Goal: Transaction & Acquisition: Book appointment/travel/reservation

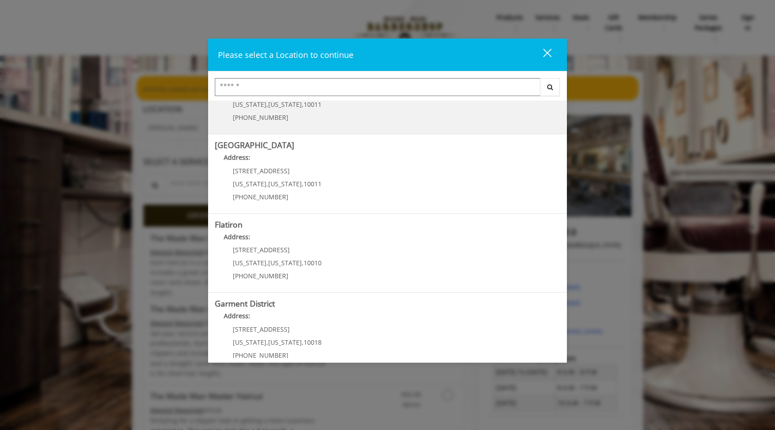
scroll to position [138, 0]
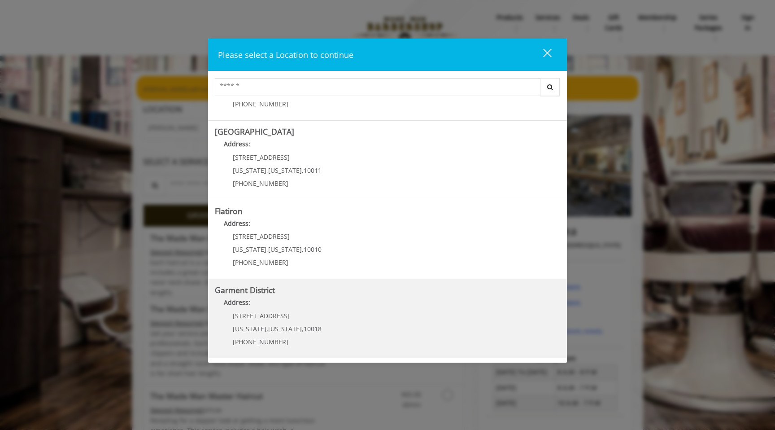
click at [313, 296] on District "Garment District Address: [STREET_ADDRESS][US_STATE][US_STATE] (212) 997-4247" at bounding box center [387, 318] width 345 height 65
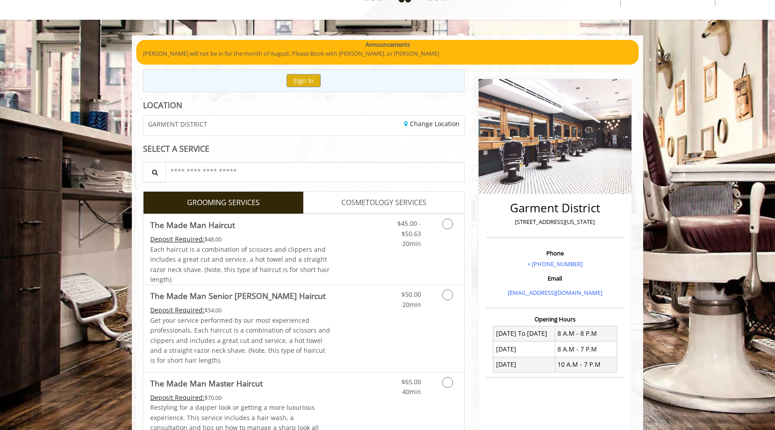
scroll to position [39, 0]
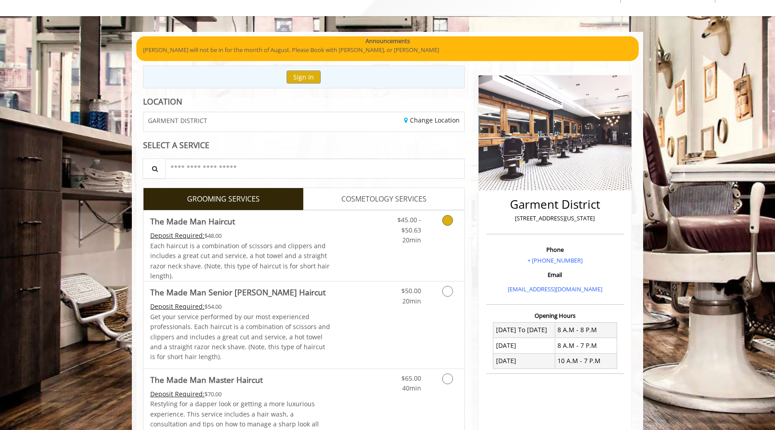
click at [443, 218] on icon "Grooming services" at bounding box center [447, 220] width 11 height 11
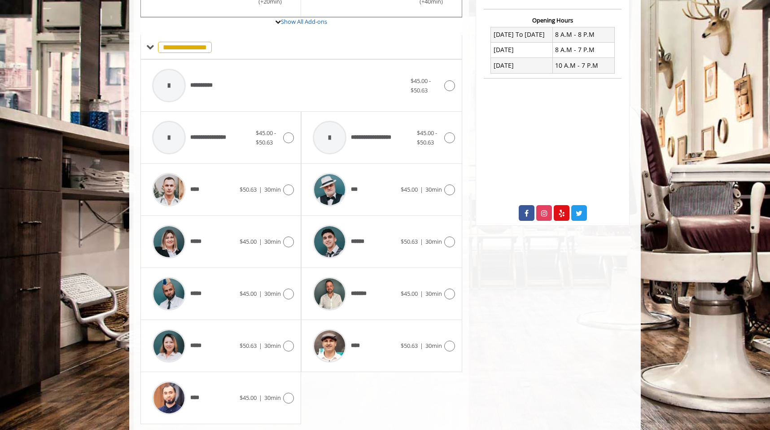
scroll to position [360, 0]
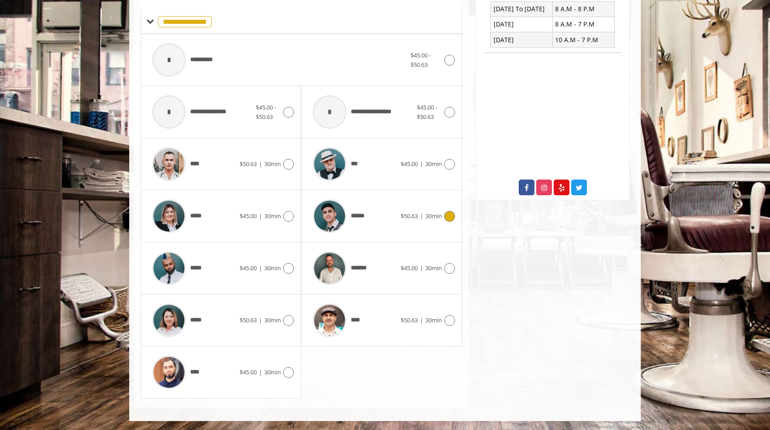
click at [339, 208] on img at bounding box center [330, 216] width 34 height 34
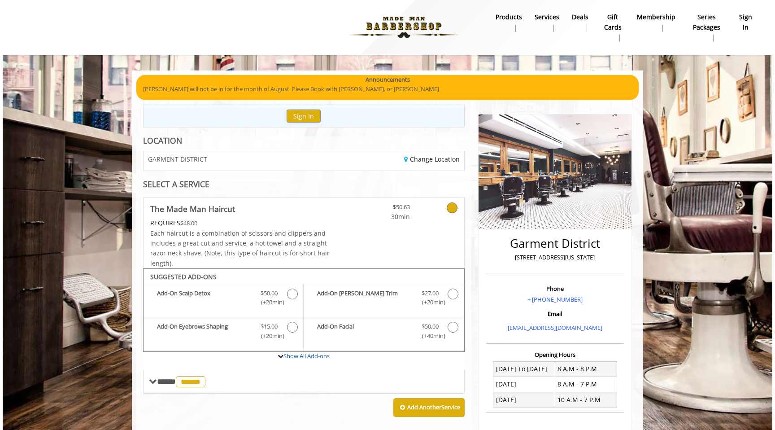
scroll to position [0, 0]
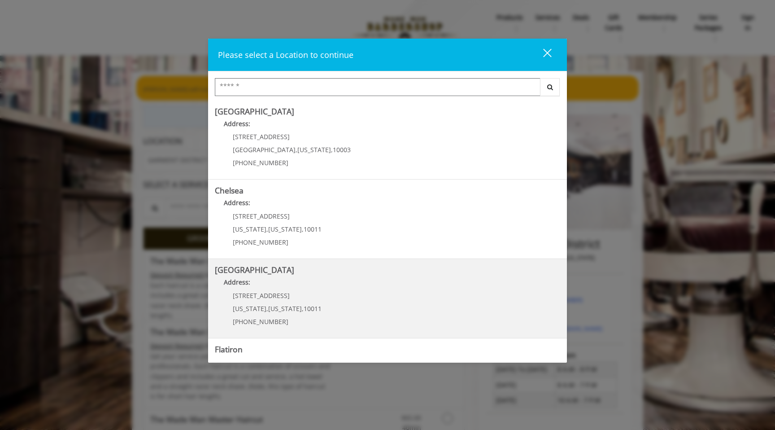
scroll to position [138, 0]
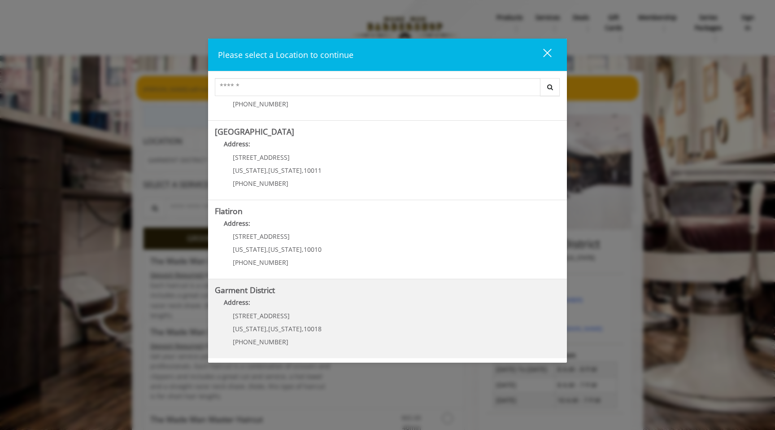
click at [260, 301] on District "Address:" at bounding box center [387, 304] width 345 height 14
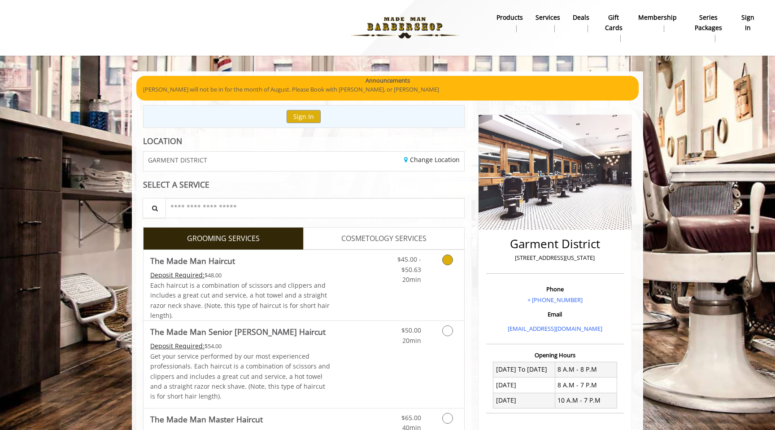
click at [447, 257] on icon "Grooming services" at bounding box center [447, 259] width 11 height 11
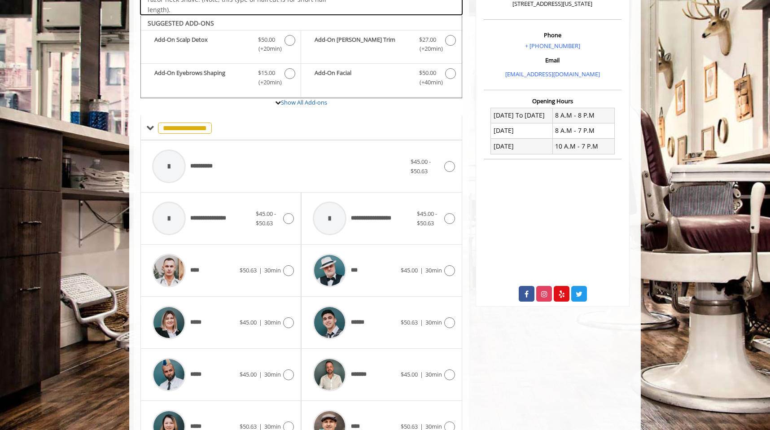
scroll to position [269, 0]
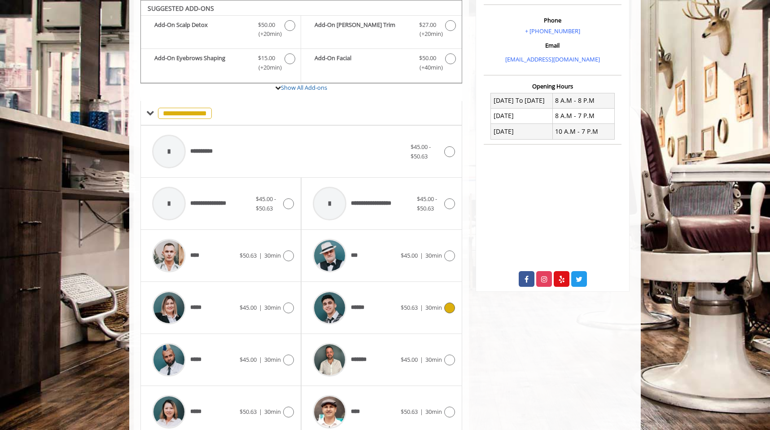
click at [448, 308] on icon at bounding box center [449, 307] width 11 height 11
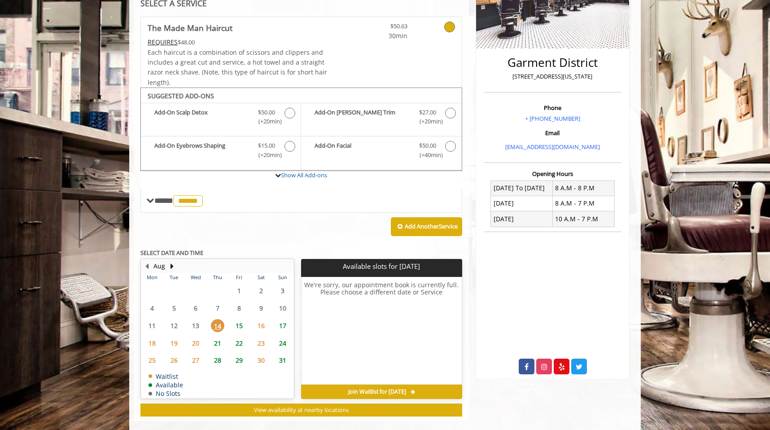
scroll to position [183, 0]
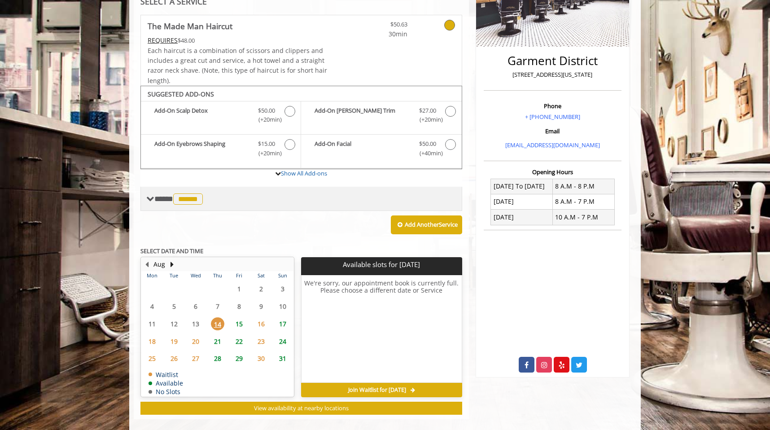
click at [152, 199] on span at bounding box center [150, 199] width 8 height 8
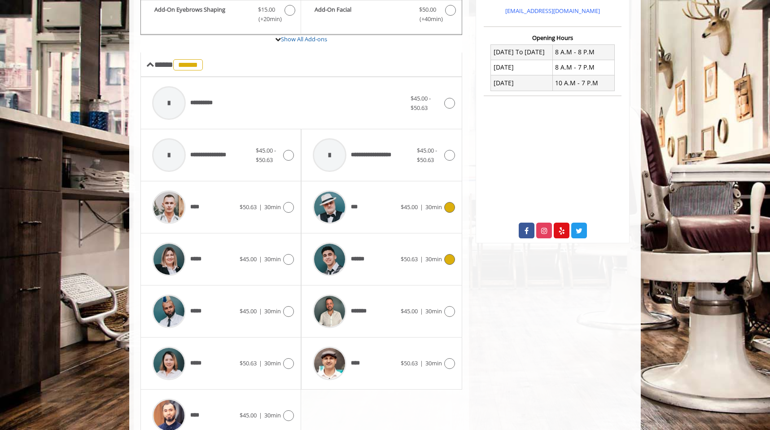
scroll to position [319, 0]
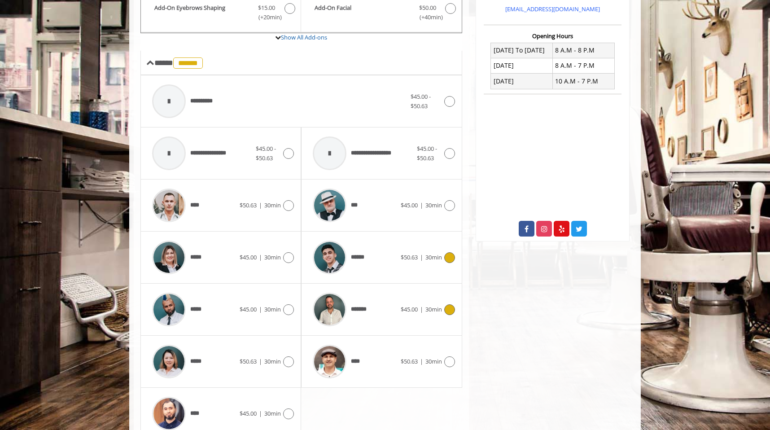
click at [451, 306] on icon at bounding box center [449, 309] width 11 height 11
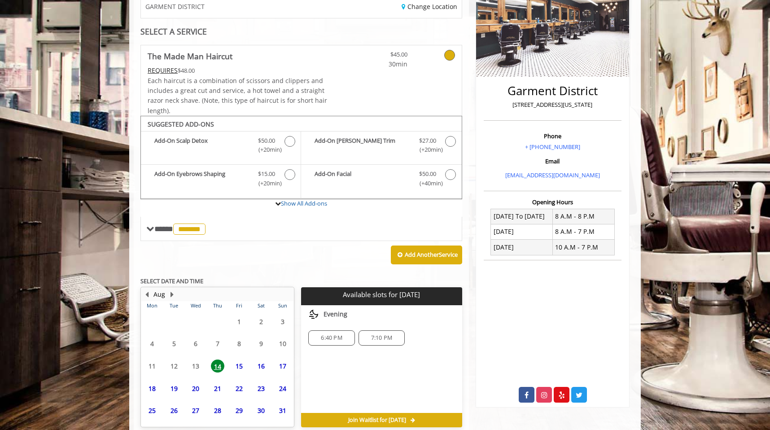
scroll to position [194, 0]
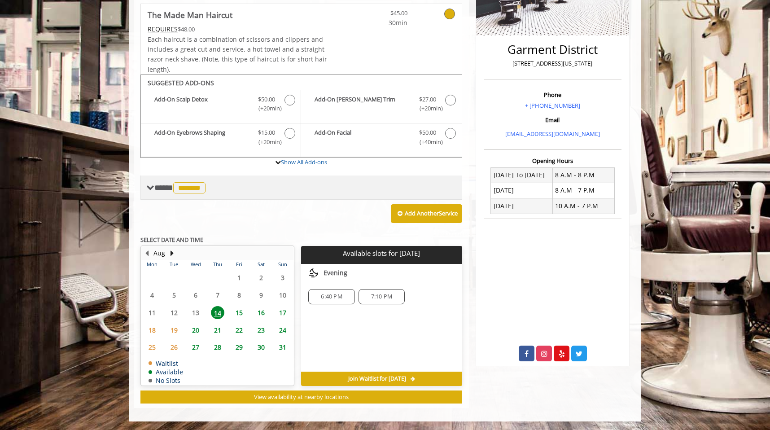
click at [148, 191] on span at bounding box center [150, 187] width 8 height 8
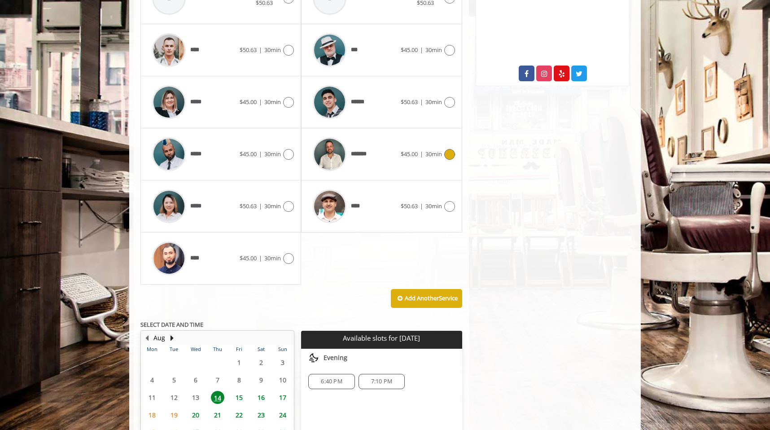
scroll to position [559, 0]
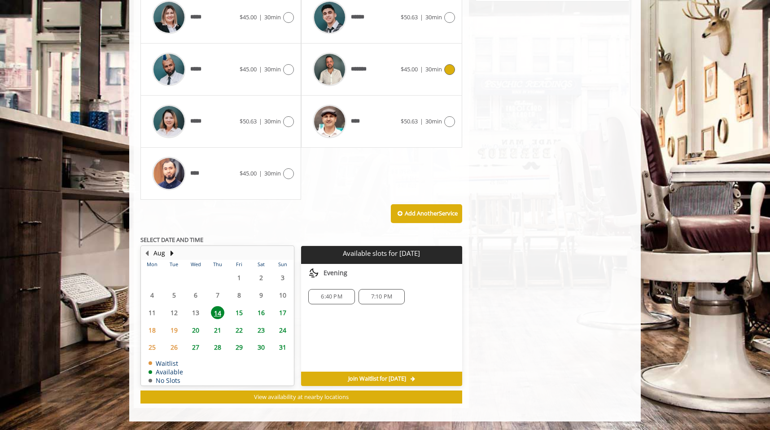
click at [375, 295] on span "7:10 PM" at bounding box center [381, 296] width 21 height 7
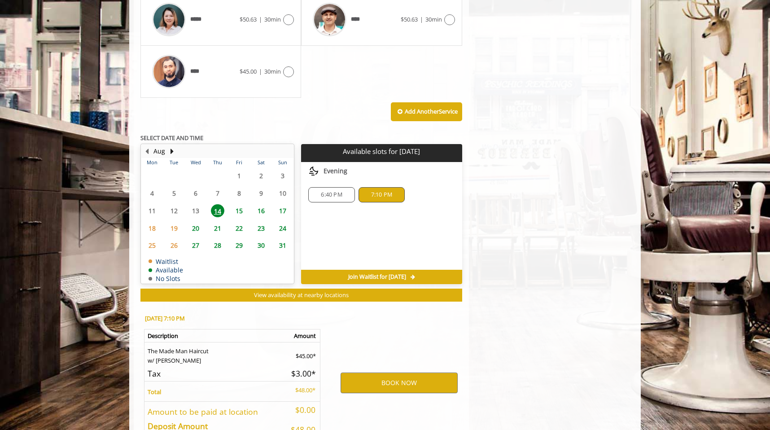
scroll to position [721, 0]
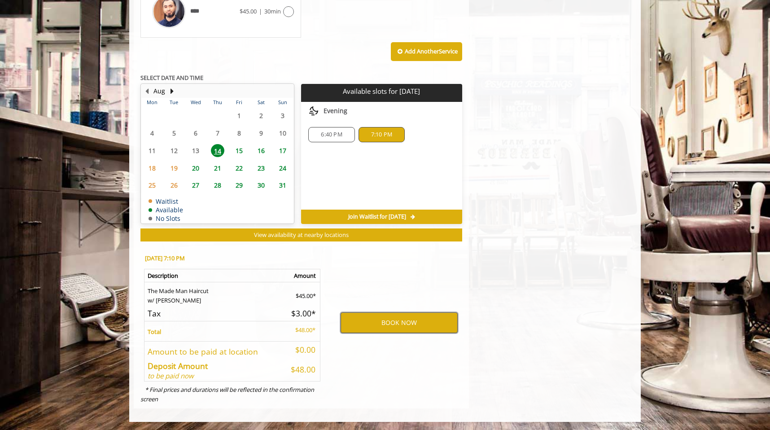
click at [369, 320] on button "BOOK NOW" at bounding box center [398, 322] width 117 height 21
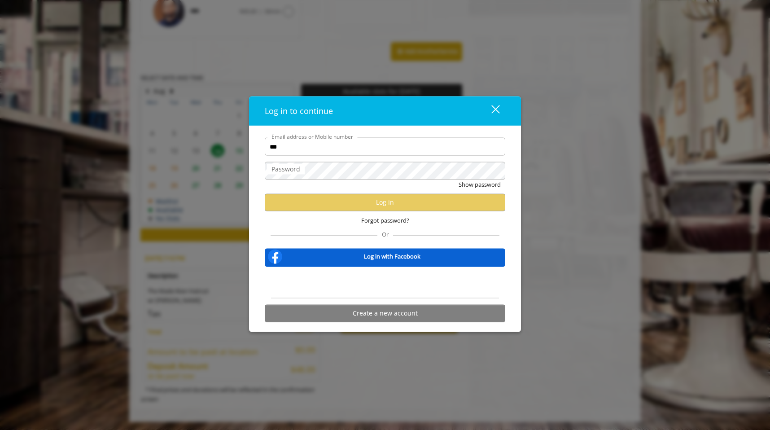
type input "**********"
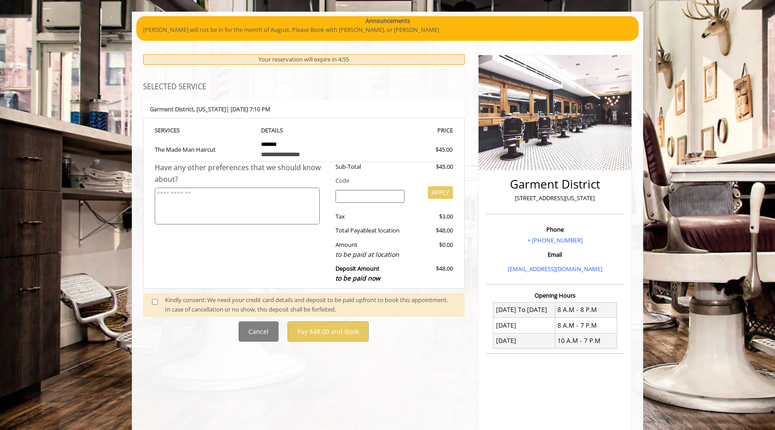
scroll to position [61, 0]
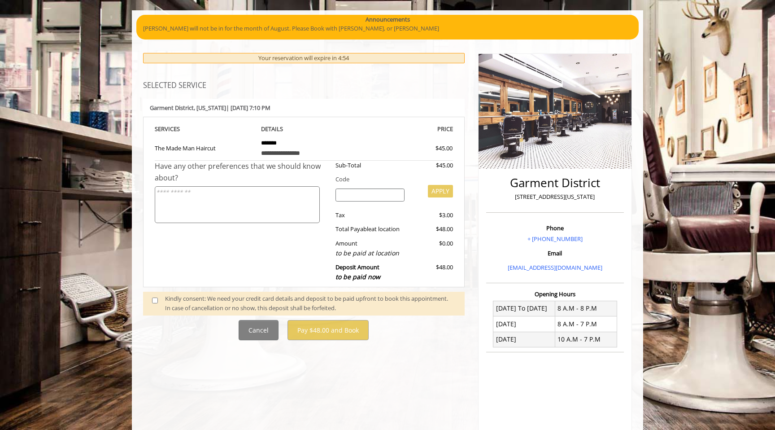
click at [158, 297] on span at bounding box center [158, 303] width 26 height 19
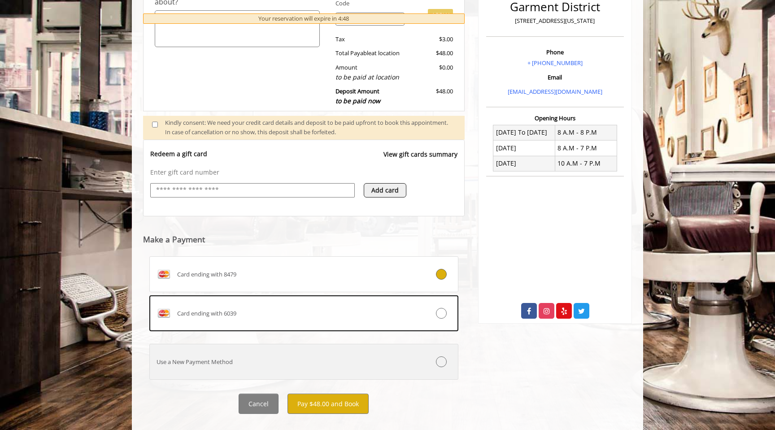
scroll to position [252, 0]
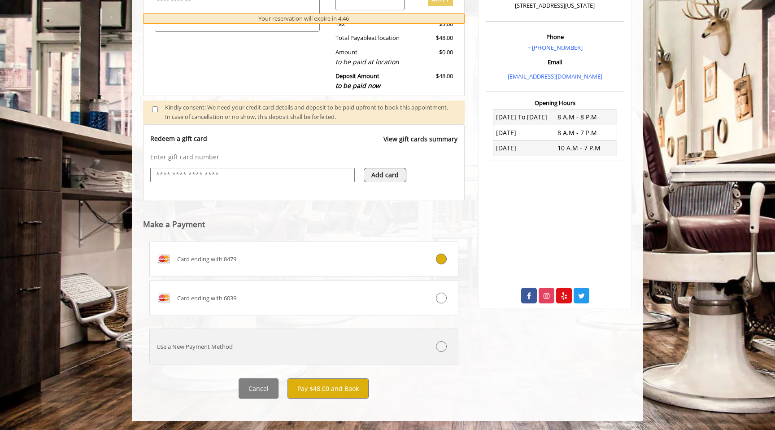
click at [255, 348] on div "Use a New Payment Method" at bounding box center [278, 346] width 257 height 9
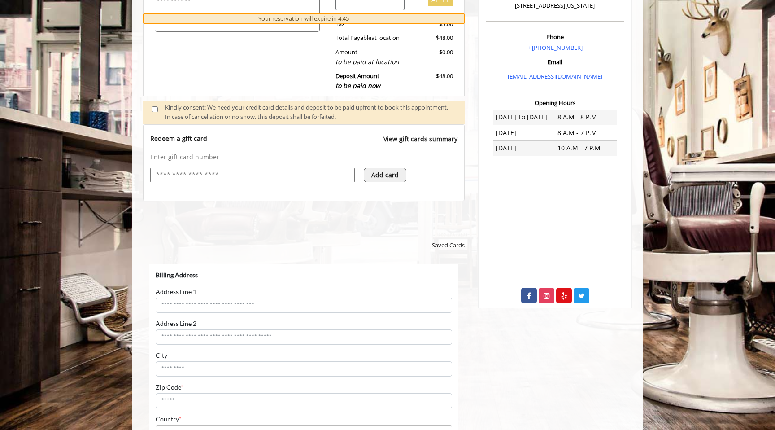
scroll to position [0, 0]
select select "***"
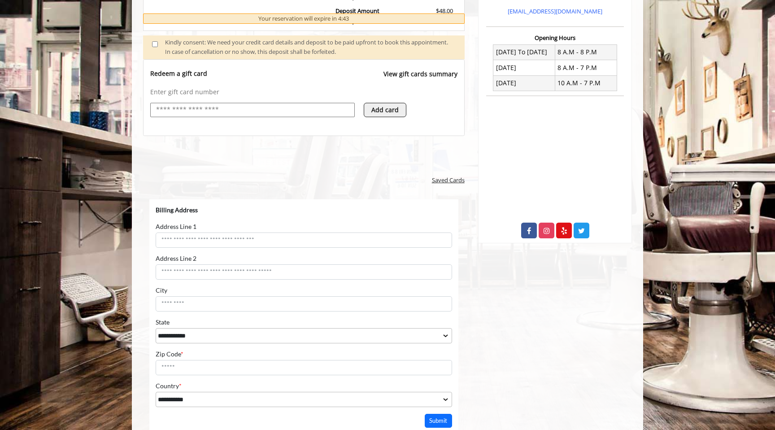
click at [435, 181] on span "Saved Cards" at bounding box center [448, 179] width 33 height 9
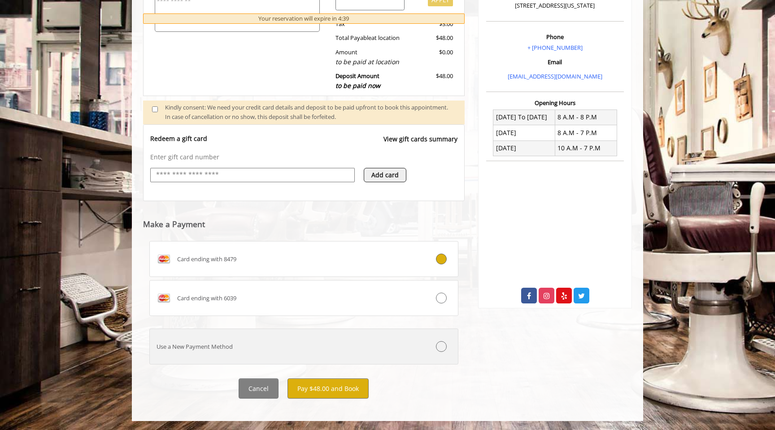
click at [288, 345] on div "Use a New Payment Method" at bounding box center [278, 346] width 257 height 9
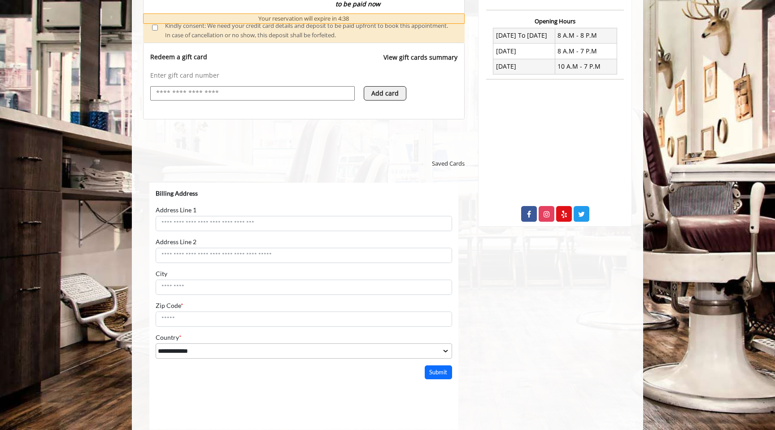
scroll to position [334, 0]
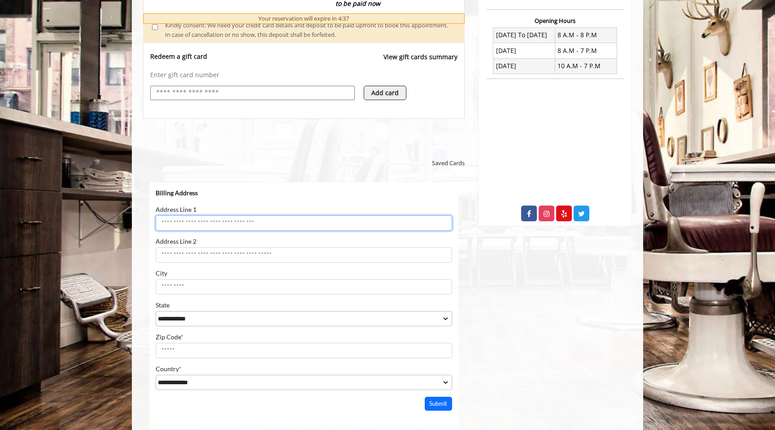
click at [233, 218] on input "Address Line 1" at bounding box center [304, 222] width 296 height 15
type input "**********"
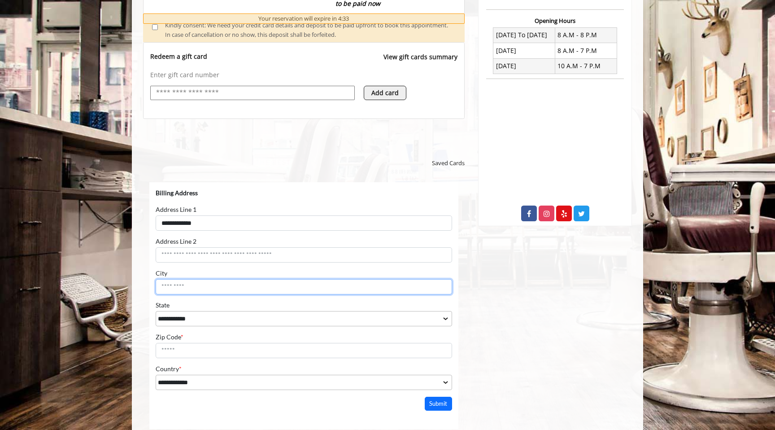
click at [203, 285] on input "City" at bounding box center [304, 286] width 296 height 15
type input "********"
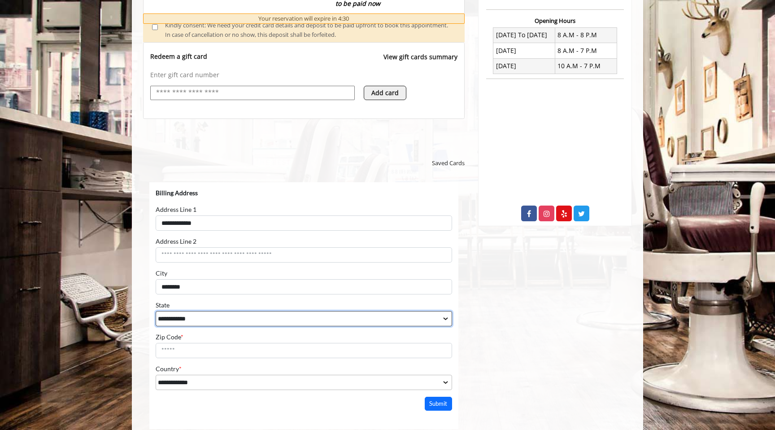
click at [192, 324] on select "**********" at bounding box center [304, 318] width 296 height 15
select select "**"
click at [156, 311] on select "**********" at bounding box center [304, 318] width 296 height 15
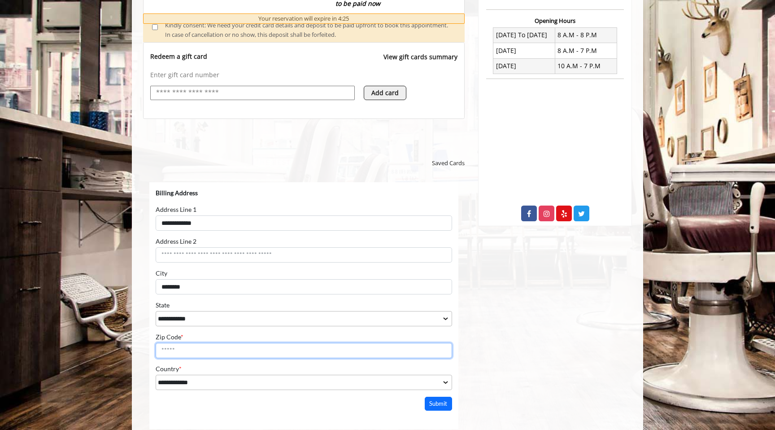
click at [183, 345] on input "Zip Code *" at bounding box center [304, 350] width 296 height 15
type input "*****"
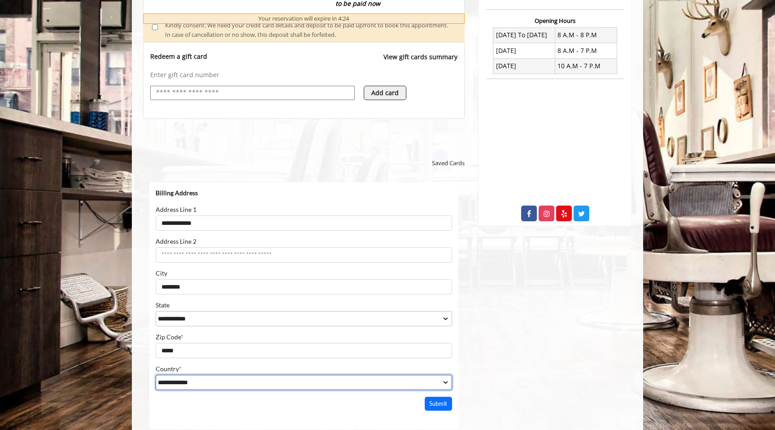
click at [178, 375] on select "**********" at bounding box center [304, 381] width 296 height 15
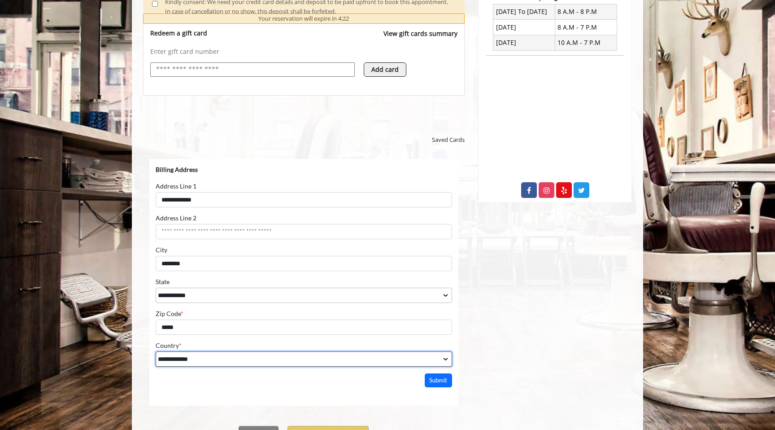
scroll to position [362, 0]
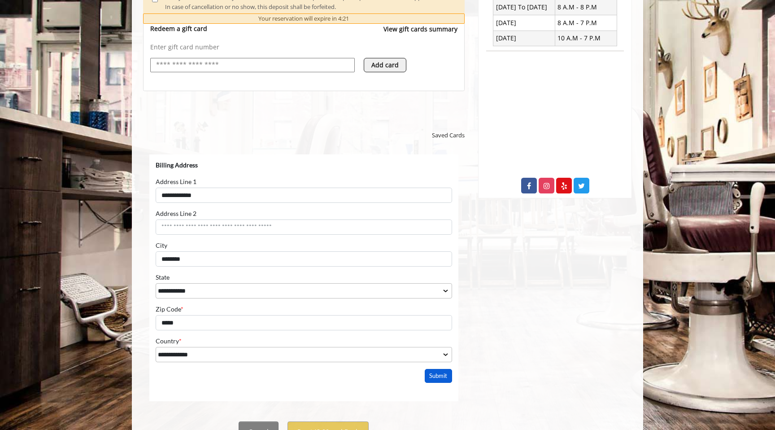
click at [432, 379] on button "Submit" at bounding box center [439, 376] width 28 height 14
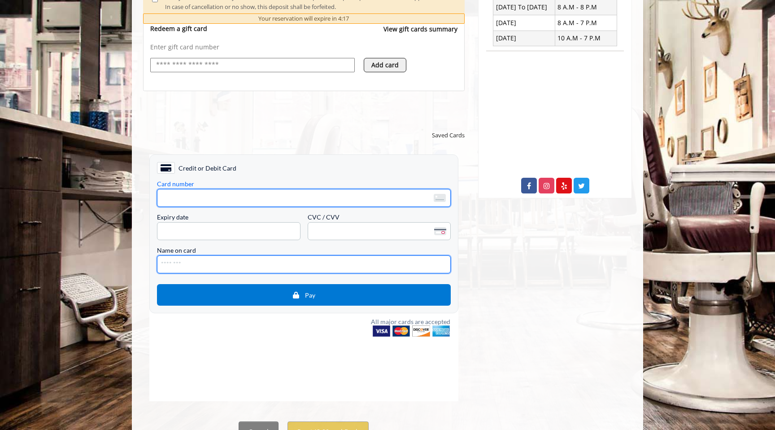
type input "**********"
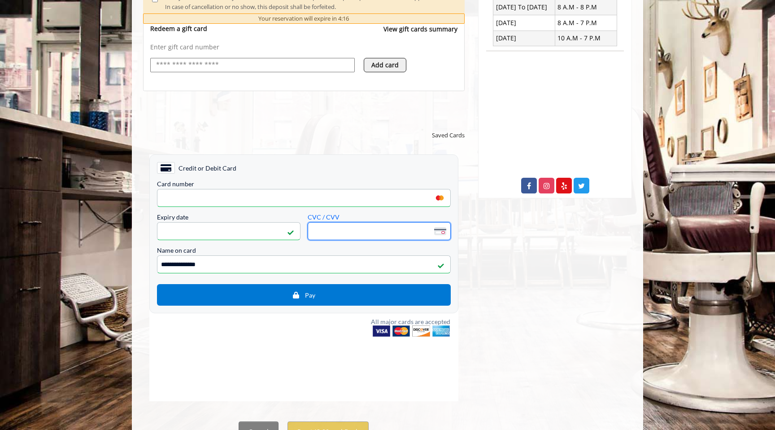
click at [309, 228] on span "<p>Your browser does not support iframes.</p>" at bounding box center [379, 231] width 143 height 18
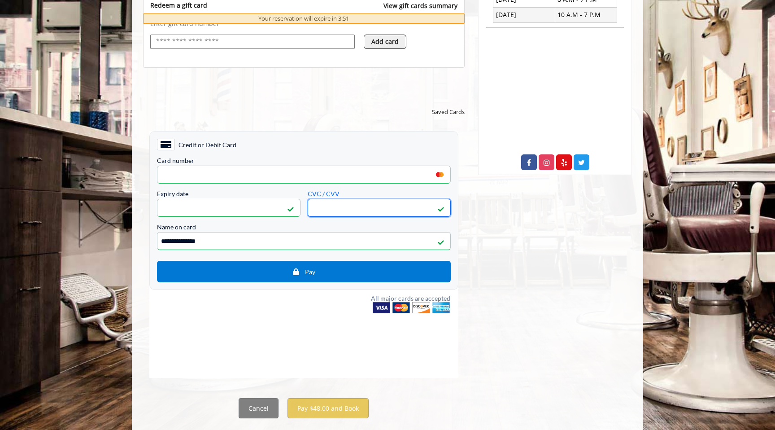
scroll to position [392, 0]
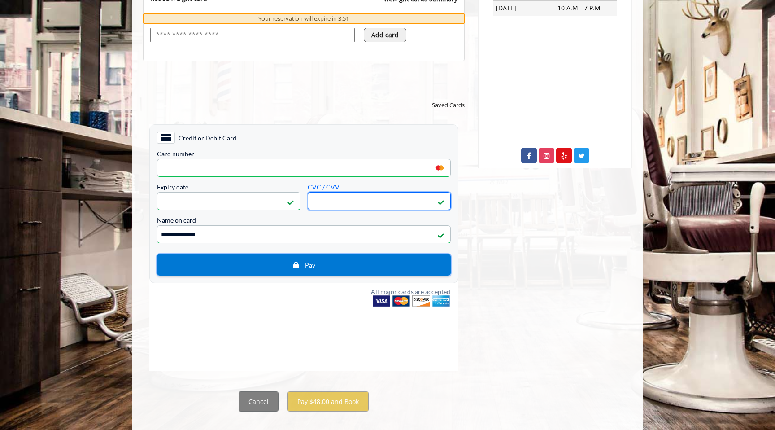
click at [296, 267] on img "button" at bounding box center [295, 264] width 7 height 7
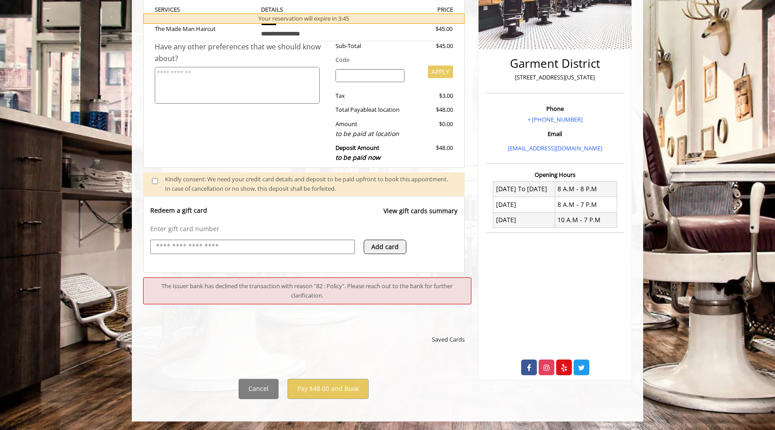
scroll to position [188, 0]
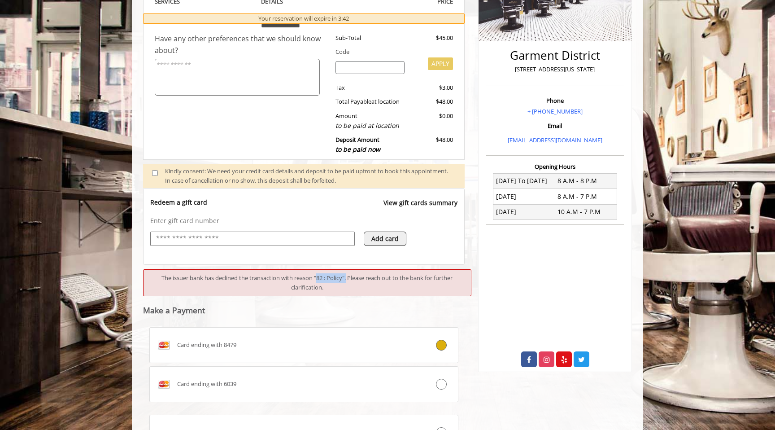
drag, startPoint x: 315, startPoint y: 278, endPoint x: 347, endPoint y: 279, distance: 31.9
click at [347, 279] on div "The issuer bank has declined the transaction with reason "82 : Policy". Please …" at bounding box center [307, 282] width 328 height 27
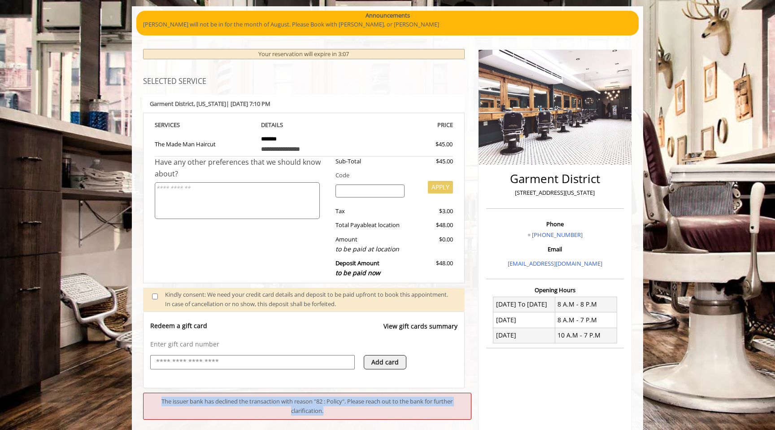
scroll to position [274, 0]
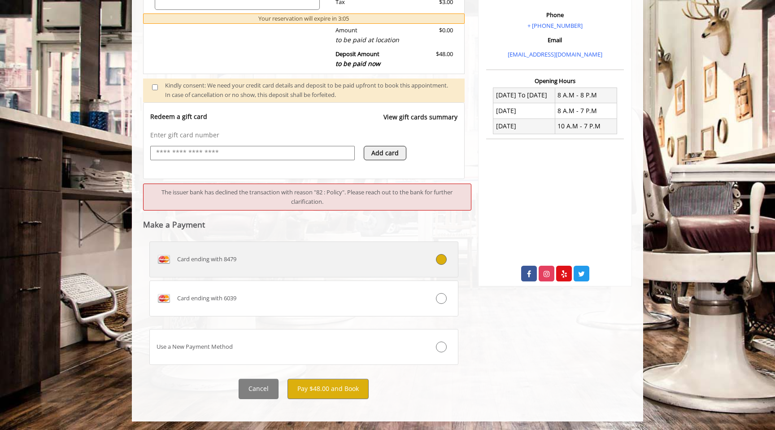
click at [327, 265] on div "Card ending with 8479" at bounding box center [278, 259] width 257 height 14
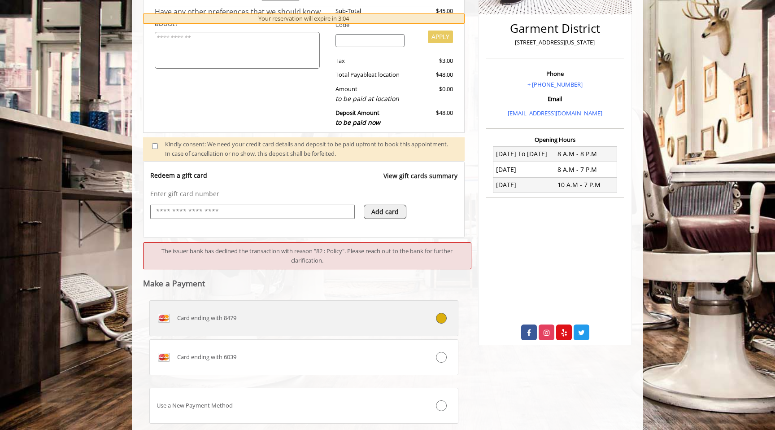
click at [320, 323] on div "Card ending with 8479" at bounding box center [278, 318] width 257 height 14
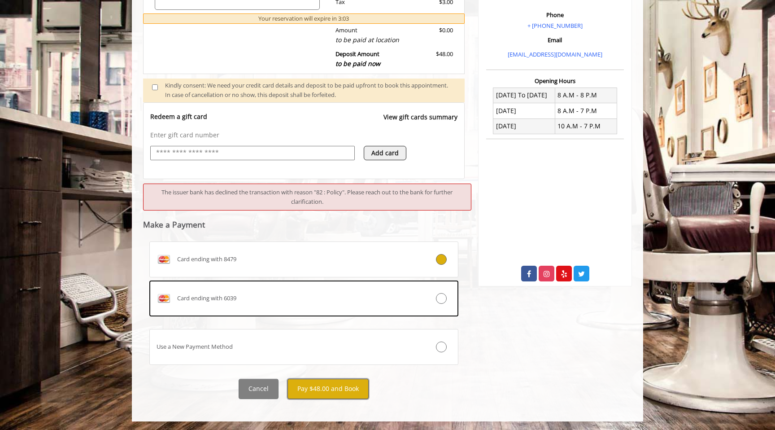
click at [309, 389] on button "Pay $48.00 and Book" at bounding box center [327, 388] width 81 height 20
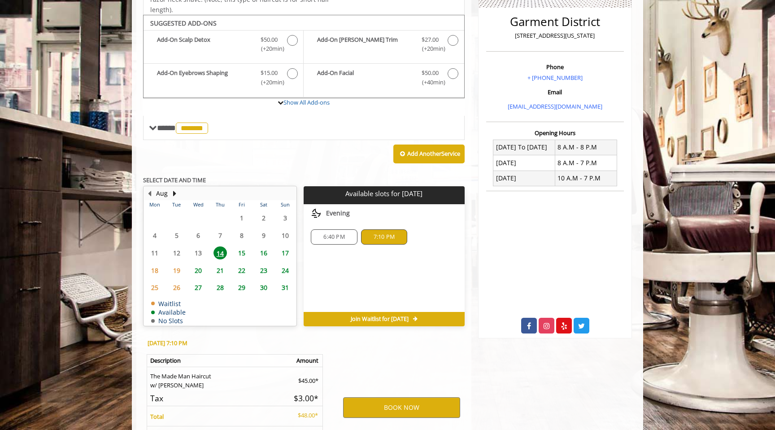
scroll to position [307, 0]
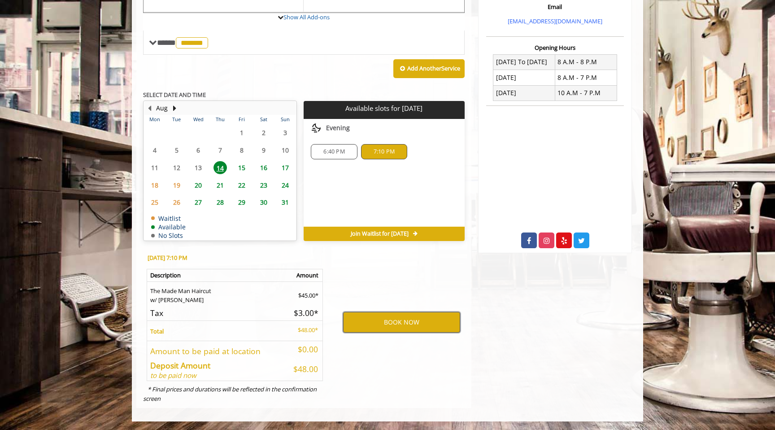
click at [383, 322] on button "BOOK NOW" at bounding box center [401, 322] width 117 height 21
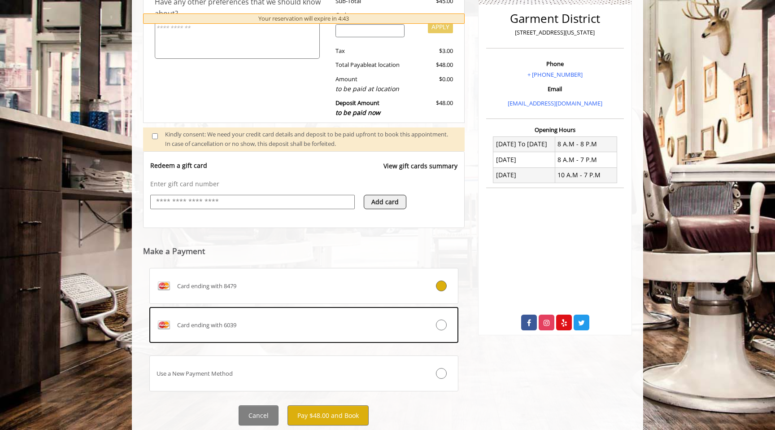
scroll to position [226, 0]
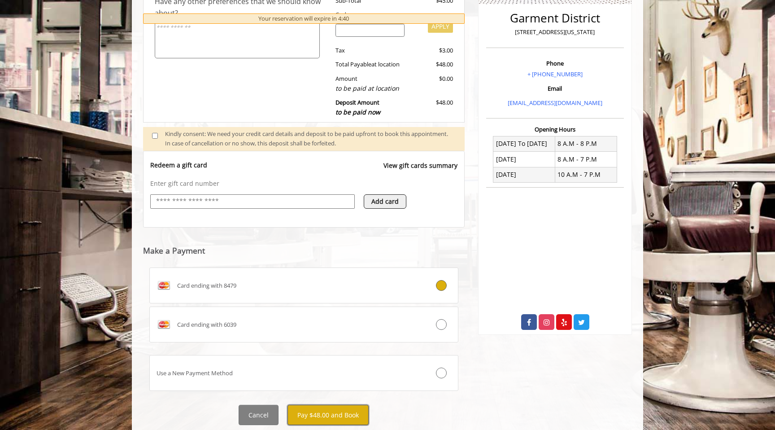
click at [346, 407] on button "Pay $48.00 and Book" at bounding box center [327, 414] width 81 height 20
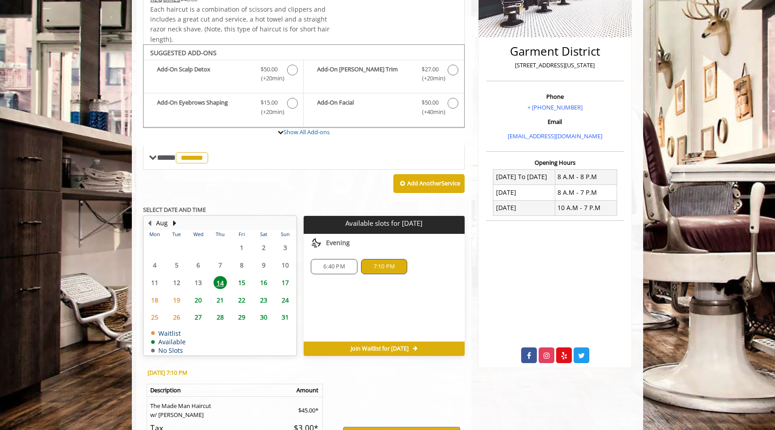
scroll to position [307, 0]
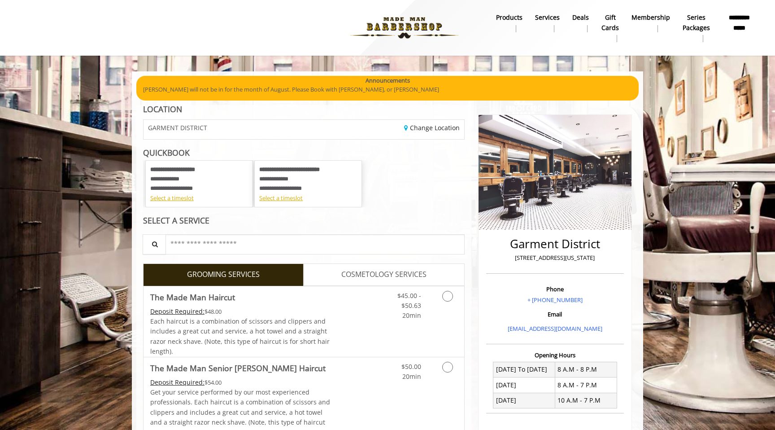
click at [753, 21] on b "**********" at bounding box center [738, 23] width 33 height 20
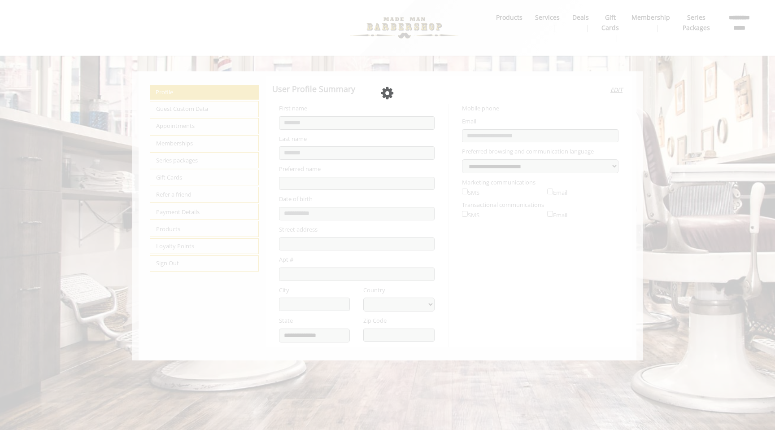
select select "***"
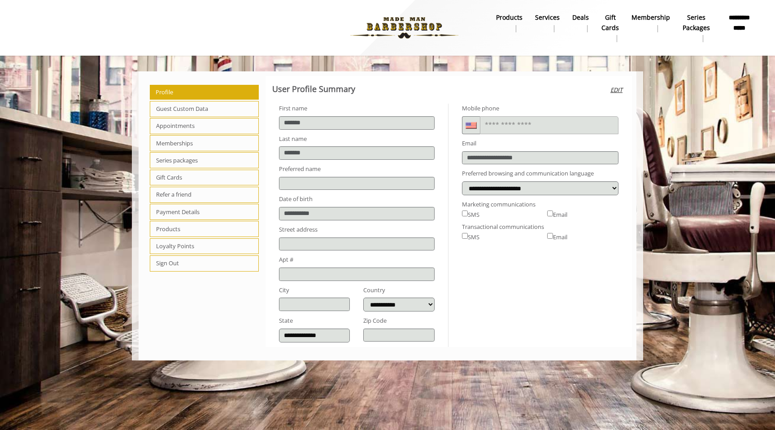
click at [180, 128] on span "Appointments" at bounding box center [204, 126] width 109 height 16
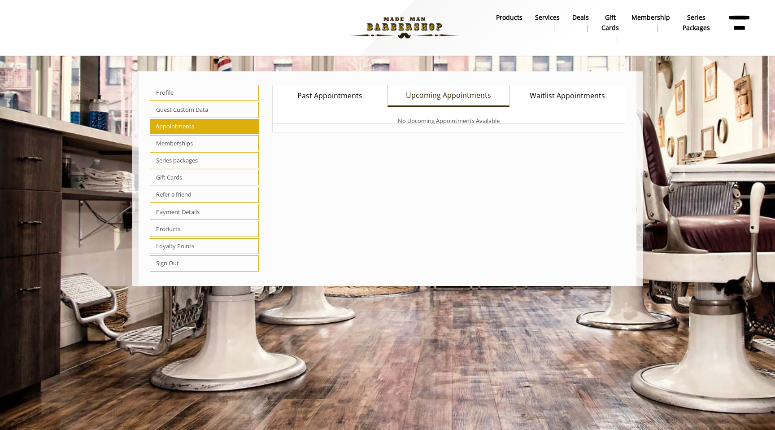
click at [555, 93] on span "Waitlist Appointments" at bounding box center [567, 96] width 75 height 12
click at [356, 90] on span "Past Appointments" at bounding box center [329, 96] width 65 height 12
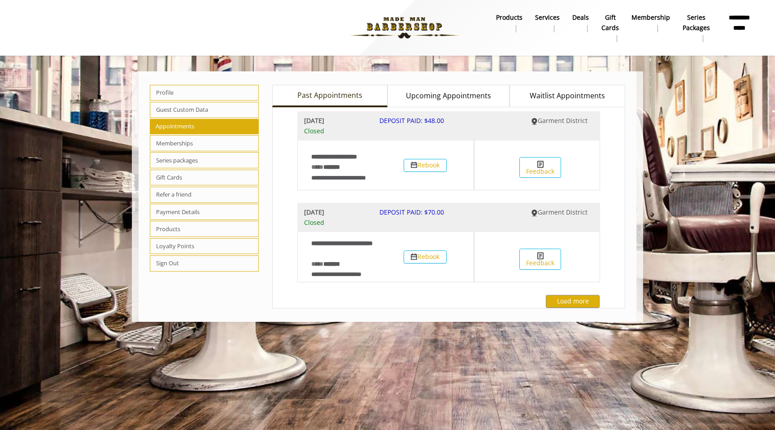
click at [434, 96] on span "Upcoming Appointments" at bounding box center [448, 96] width 85 height 12
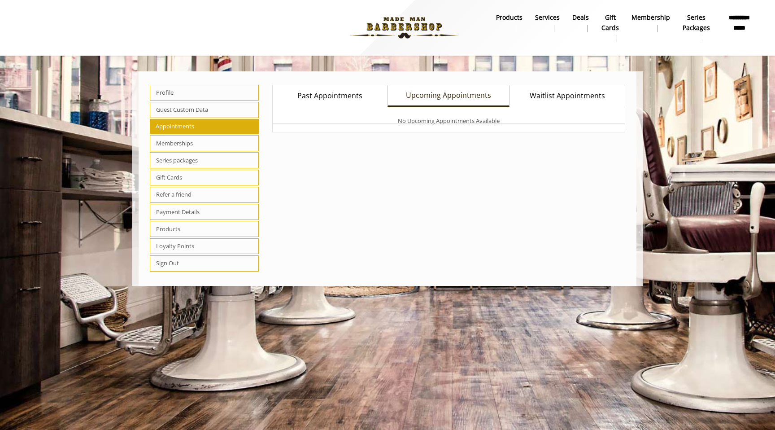
click at [514, 20] on b "products" at bounding box center [509, 18] width 26 height 10
click at [198, 106] on span "Guest Custom Data" at bounding box center [204, 110] width 109 height 16
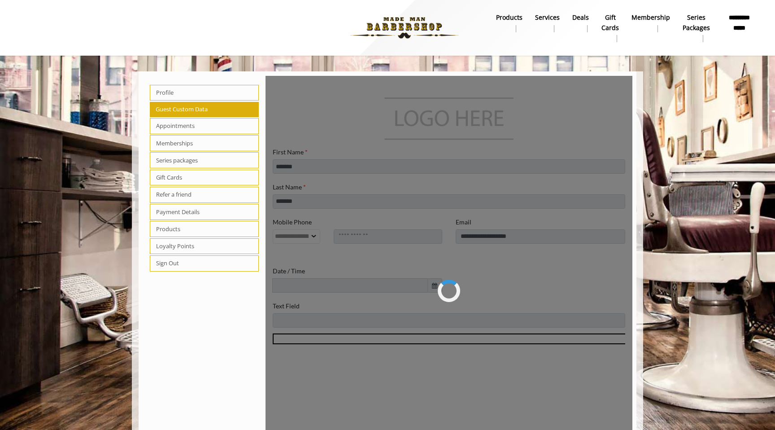
click at [162, 130] on span "Appointments" at bounding box center [204, 126] width 109 height 16
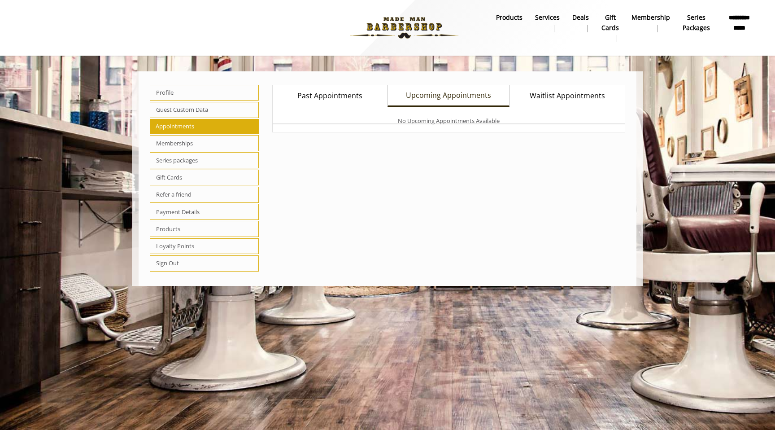
click at [417, 122] on div "No Upcoming Appointments Available" at bounding box center [448, 119] width 353 height 25
click at [167, 95] on span "Profile" at bounding box center [204, 93] width 109 height 16
select select "***"
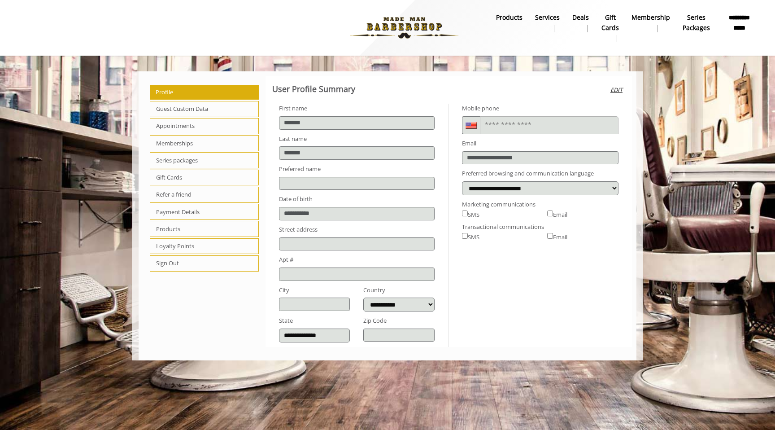
click at [548, 18] on b "Services" at bounding box center [547, 18] width 25 height 10
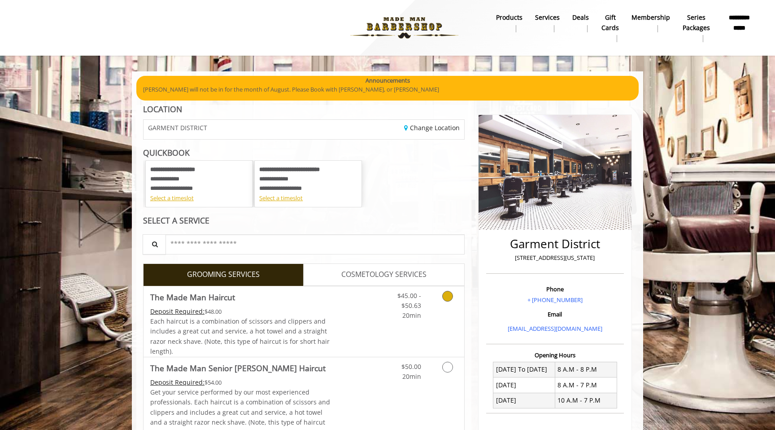
click at [448, 299] on icon "Grooming services" at bounding box center [447, 296] width 11 height 11
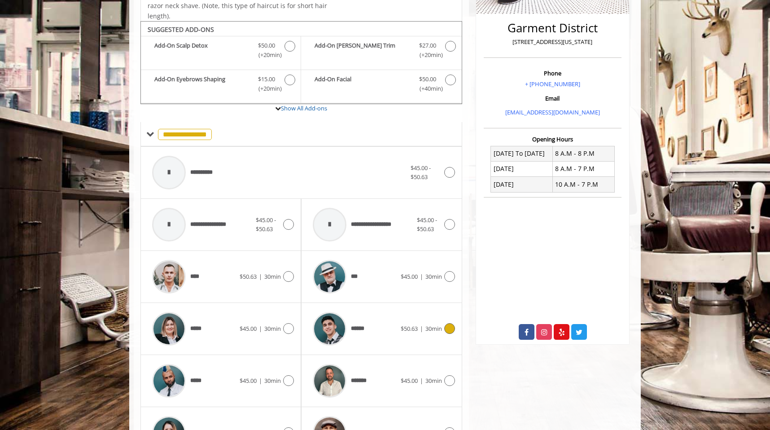
scroll to position [237, 0]
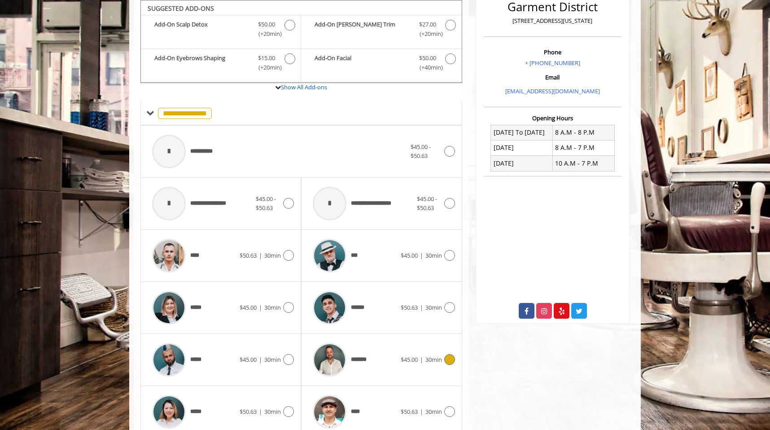
click at [446, 353] on div "******* $45.00 | 30min" at bounding box center [381, 359] width 146 height 43
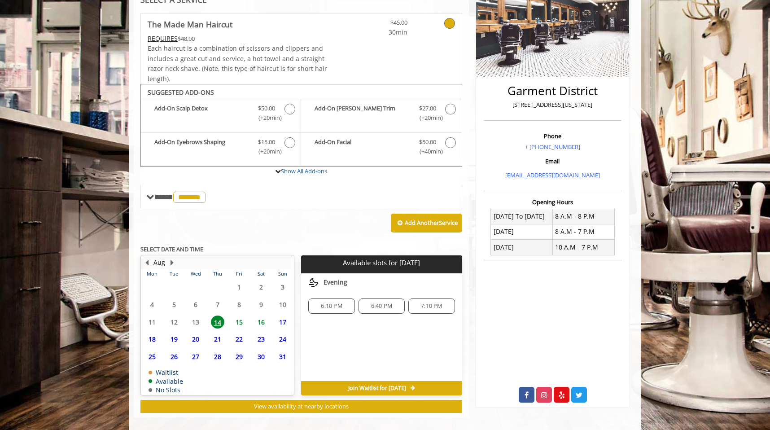
scroll to position [162, 0]
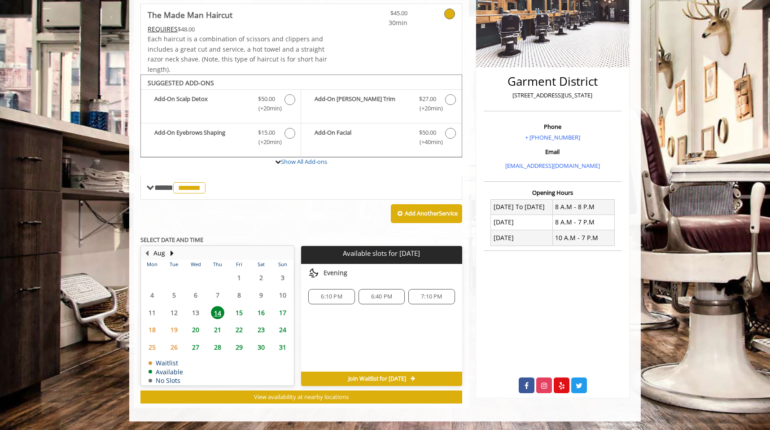
click at [422, 296] on span "7:10 PM" at bounding box center [431, 296] width 21 height 7
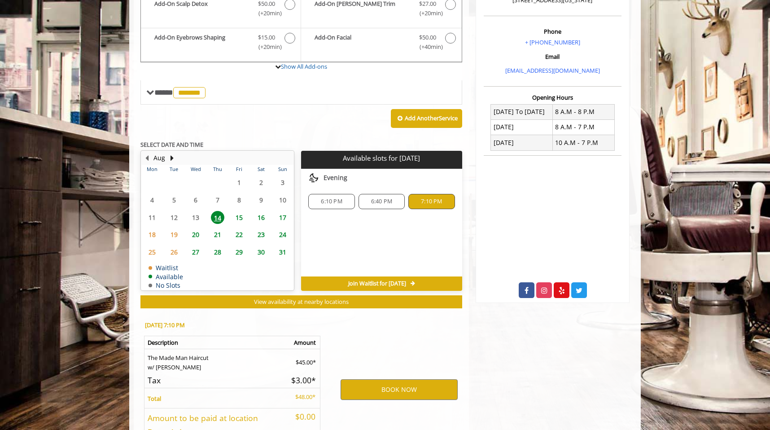
scroll to position [324, 0]
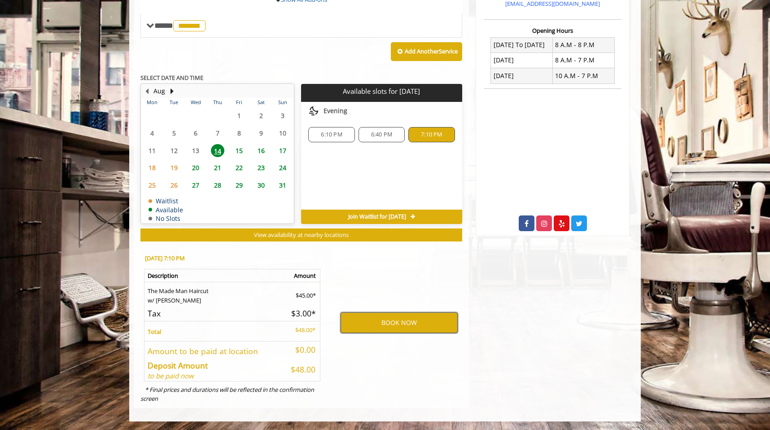
click at [378, 320] on button "BOOK NOW" at bounding box center [398, 322] width 117 height 21
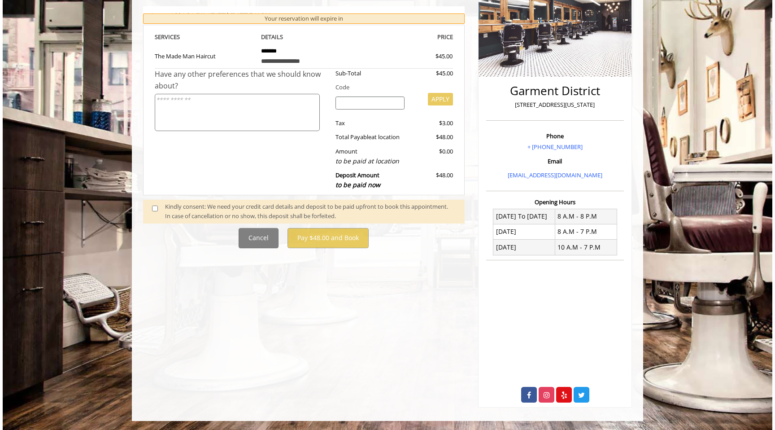
scroll to position [0, 0]
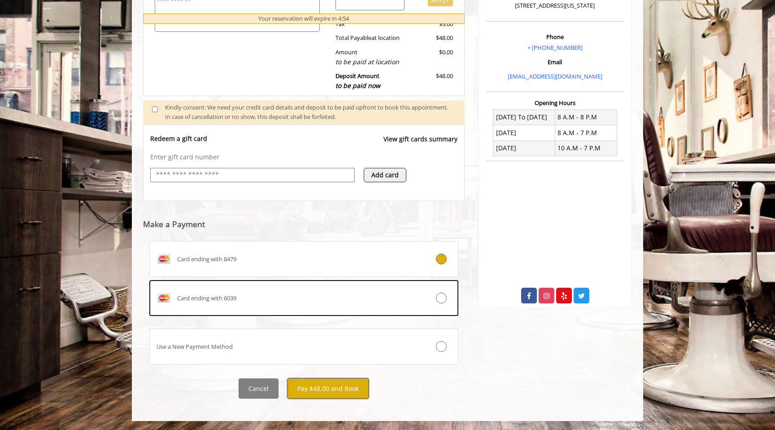
click at [314, 387] on button "Pay $48.00 and Book" at bounding box center [327, 388] width 81 height 20
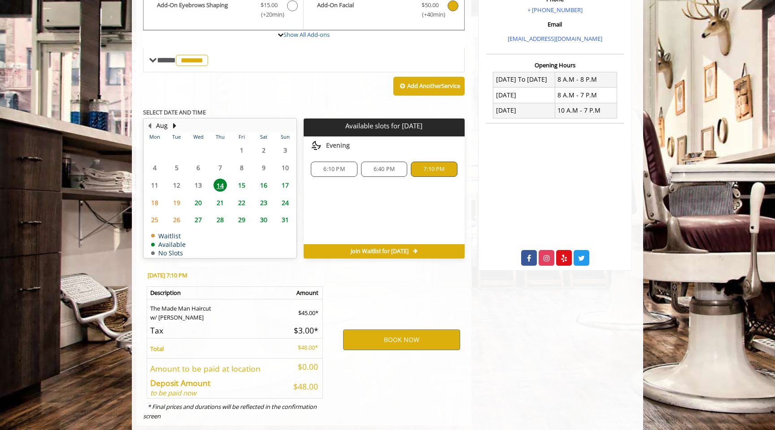
scroll to position [307, 0]
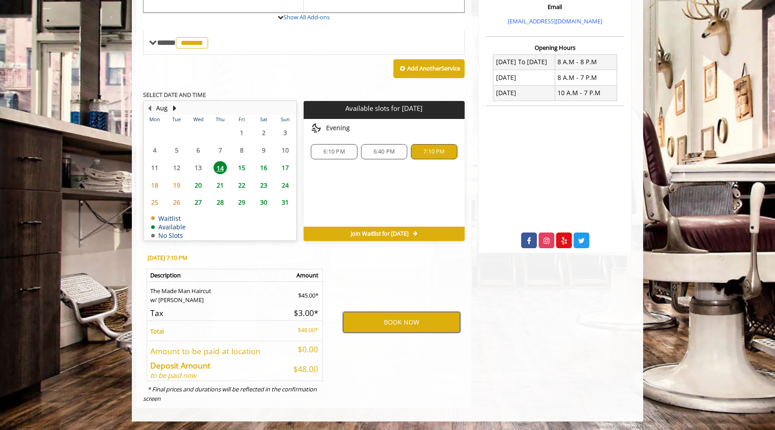
click at [375, 324] on button "BOOK NOW" at bounding box center [401, 322] width 117 height 21
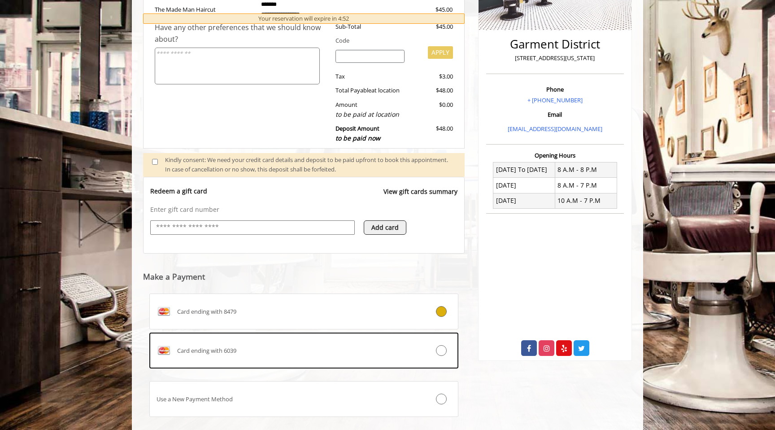
scroll to position [252, 0]
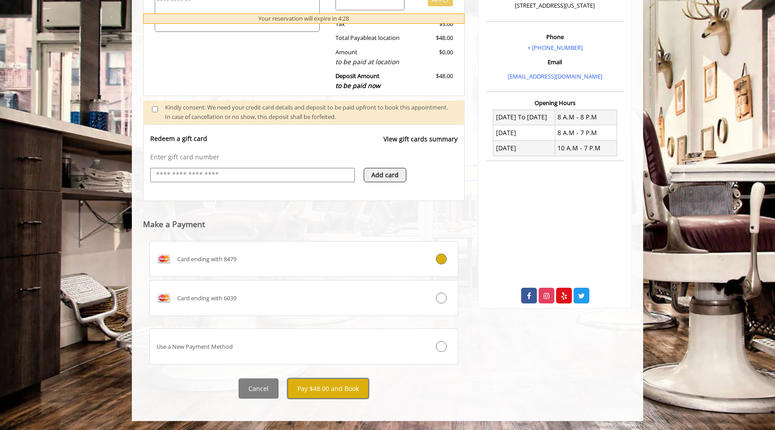
click at [330, 390] on button "Pay $48.00 and Book" at bounding box center [327, 388] width 81 height 20
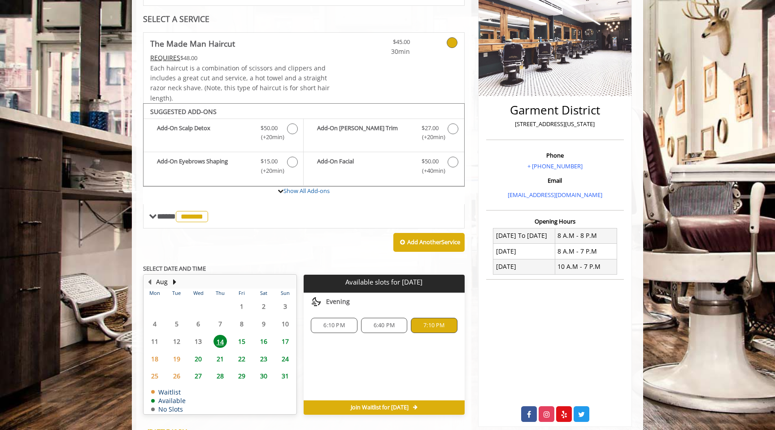
scroll to position [0, 0]
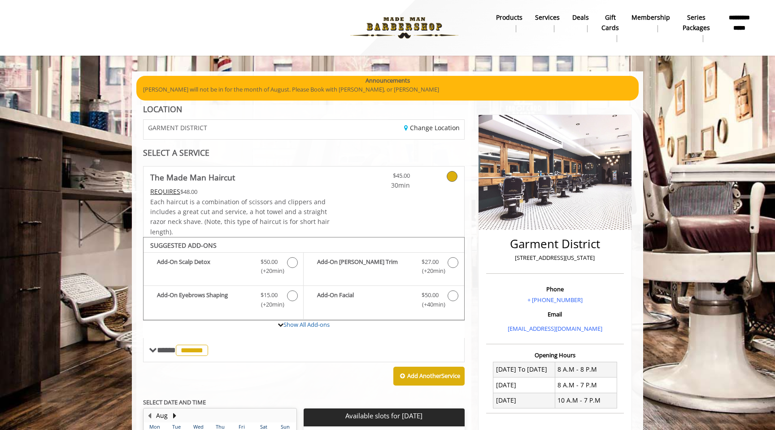
click at [735, 23] on b "**********" at bounding box center [738, 23] width 33 height 20
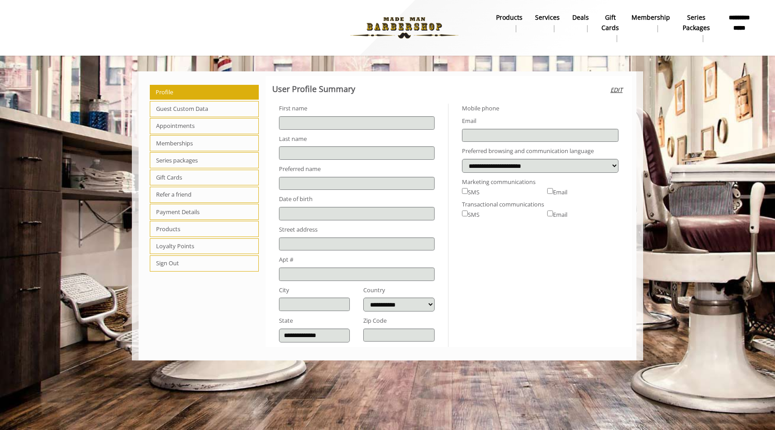
type input "*******"
select select "***"
type input "**********"
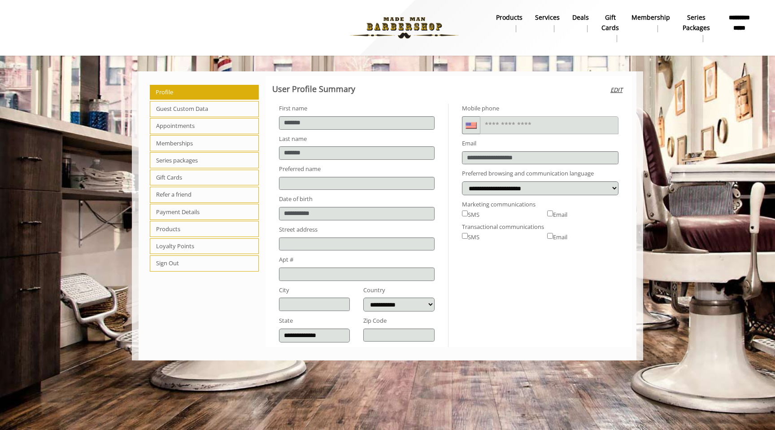
click at [169, 125] on span "Appointments" at bounding box center [204, 126] width 109 height 16
